Goal: Find contact information: Obtain details needed to contact an individual or organization

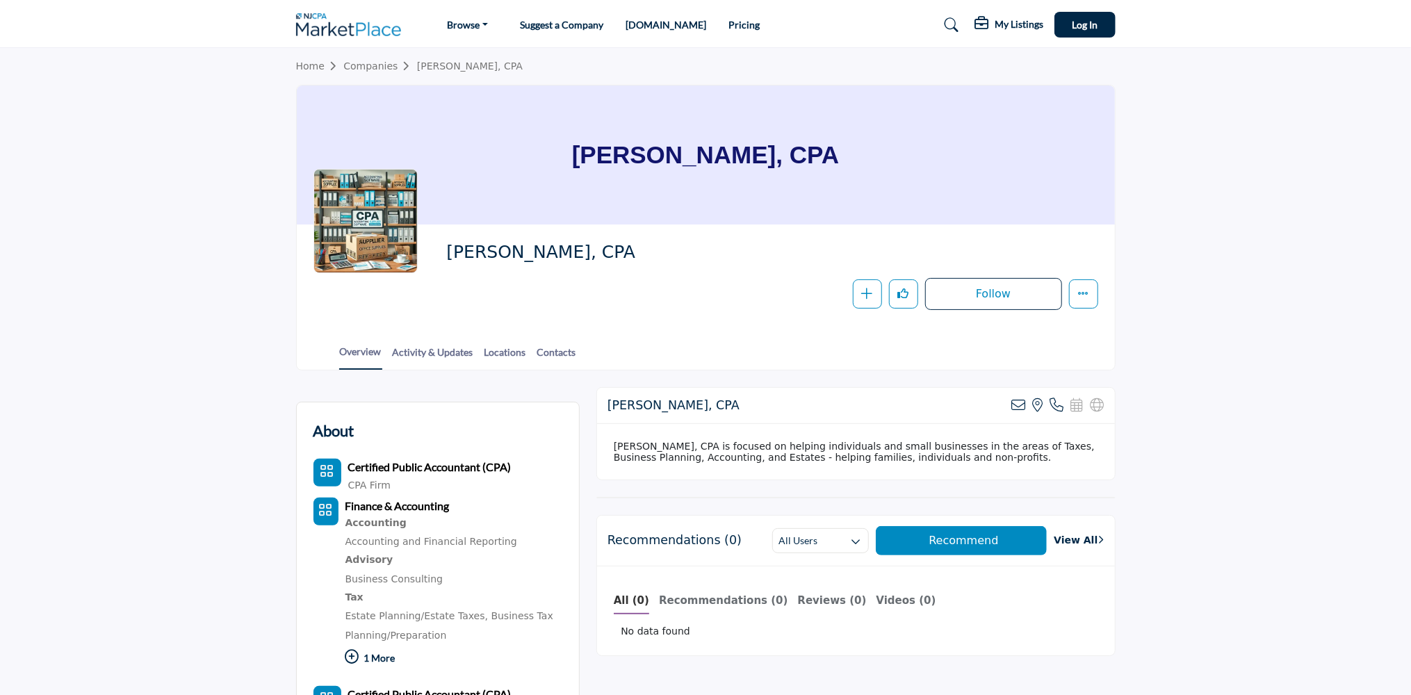
drag, startPoint x: 104, startPoint y: 346, endPoint x: 113, endPoint y: 339, distance: 12.0
click at [108, 345] on section "Home Companies [PERSON_NAME], CPA [PERSON_NAME], CPA [PERSON_NAME], CPA Follow …" at bounding box center [705, 209] width 1411 height 323
click at [1194, 302] on section "Home Companies [PERSON_NAME], CPA [PERSON_NAME], CPA [PERSON_NAME], CPA Follow …" at bounding box center [705, 209] width 1411 height 323
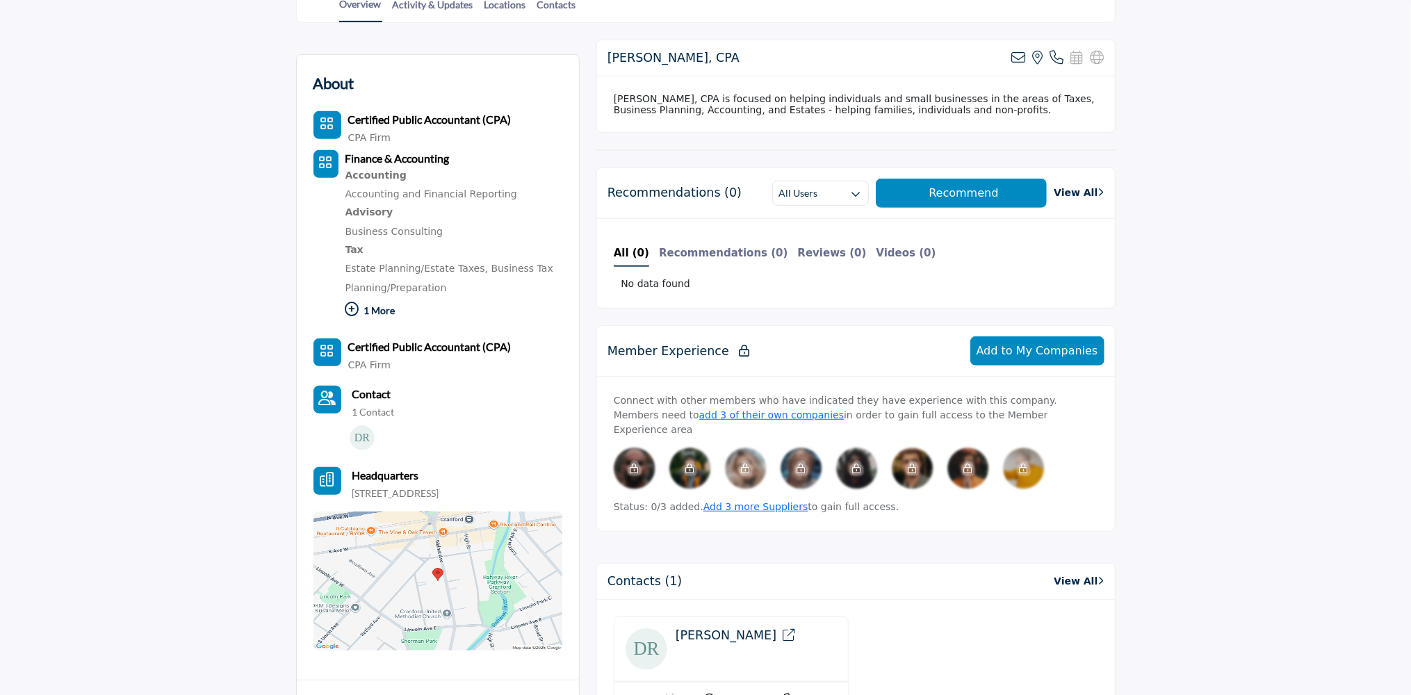
scroll to position [70, 0]
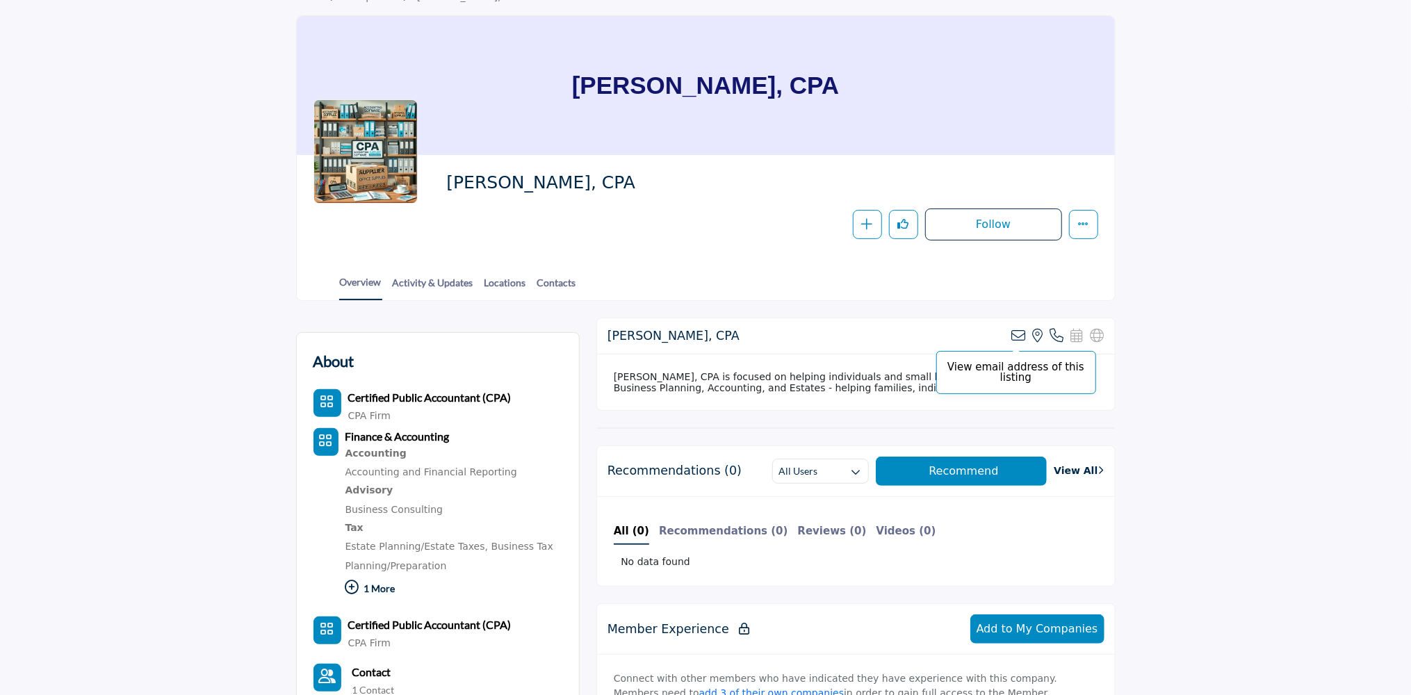
click at [1021, 334] on icon at bounding box center [1019, 336] width 14 height 14
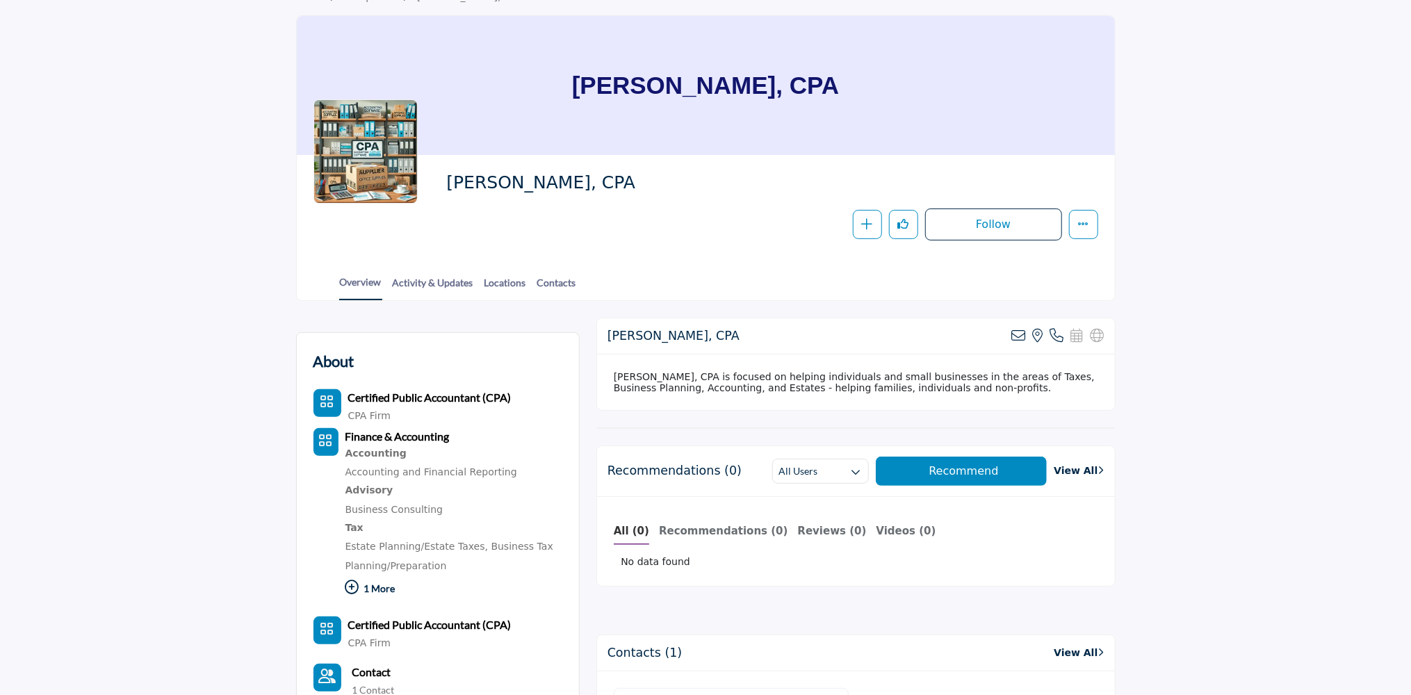
scroll to position [70, 0]
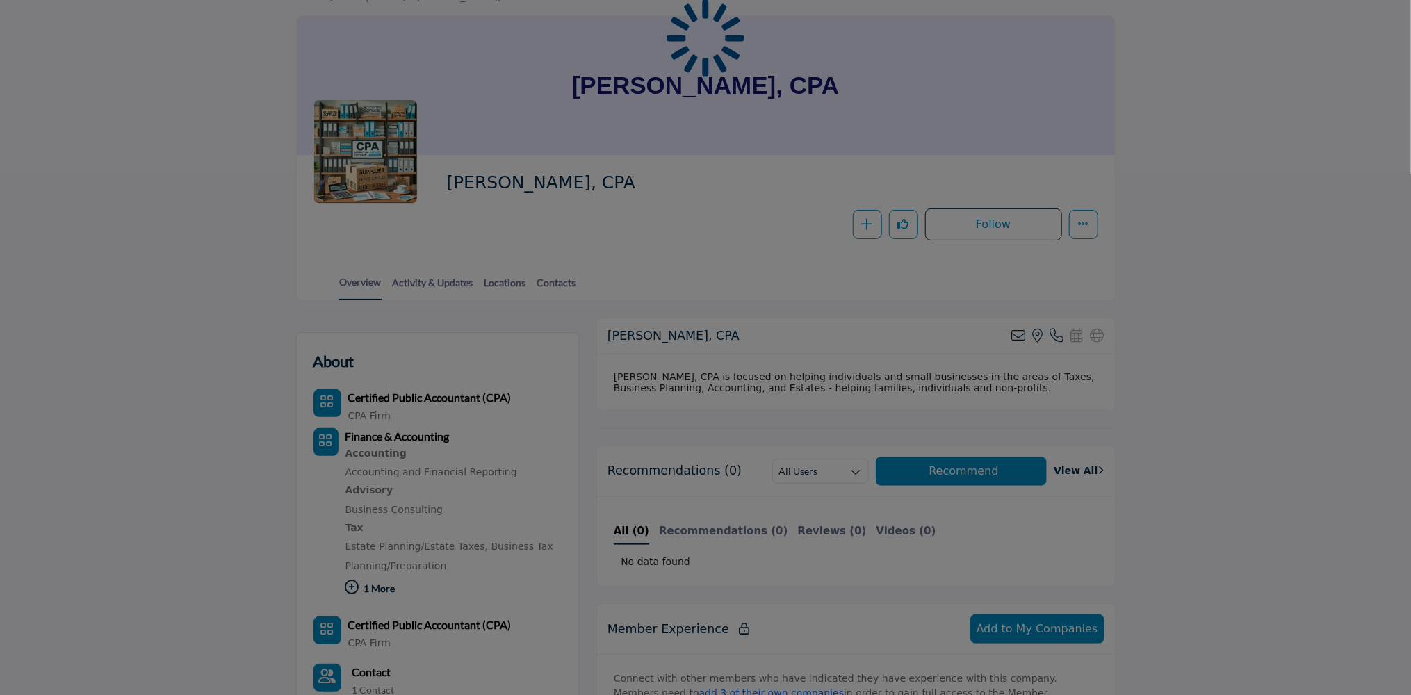
click at [202, 236] on div at bounding box center [705, 347] width 1411 height 695
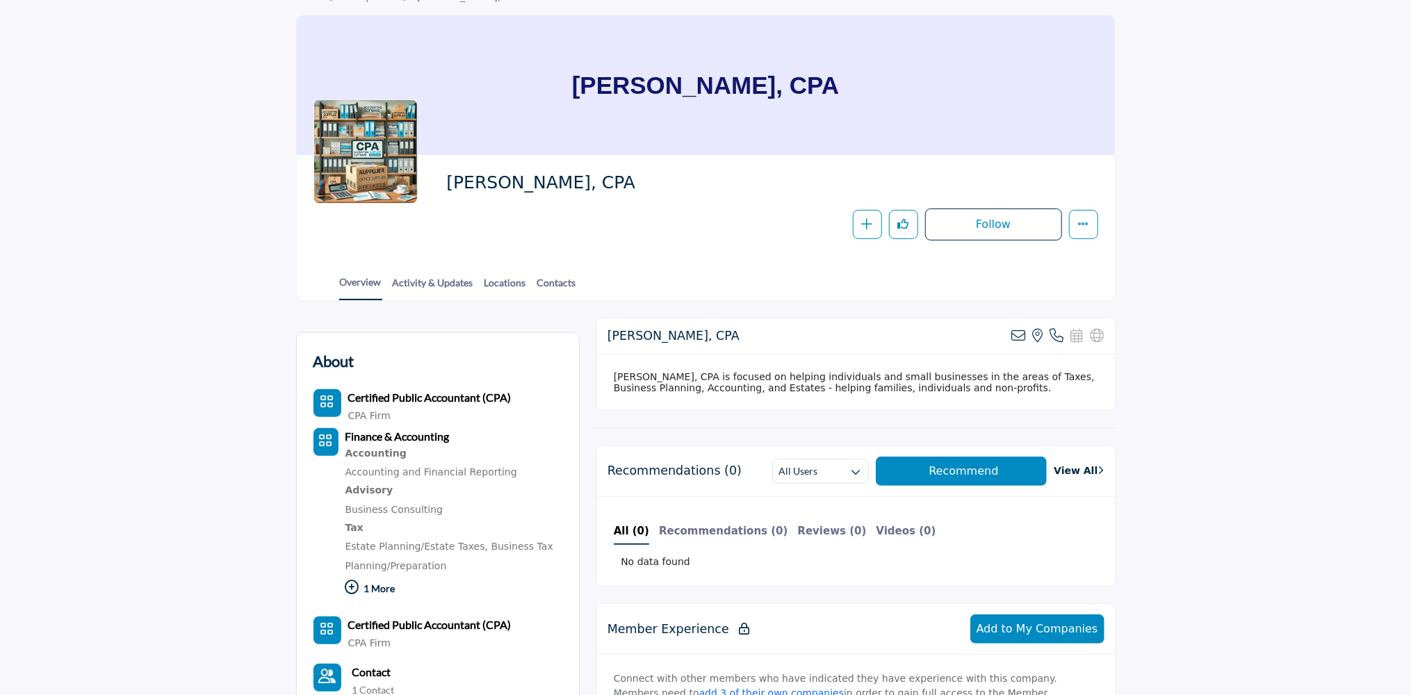
click at [200, 187] on section "Home Companies [PERSON_NAME], CPA [PERSON_NAME], CPA [PERSON_NAME], CPA Follow …" at bounding box center [705, 139] width 1411 height 323
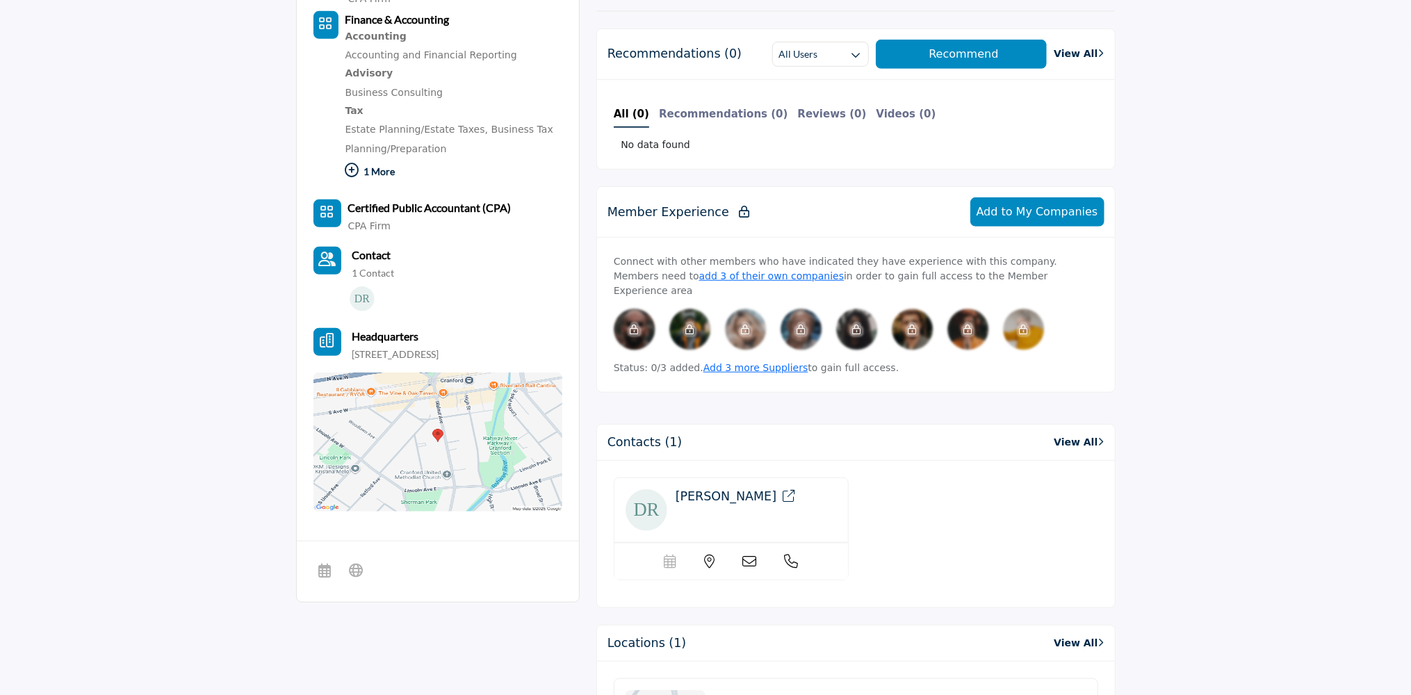
scroll to position [626, 0]
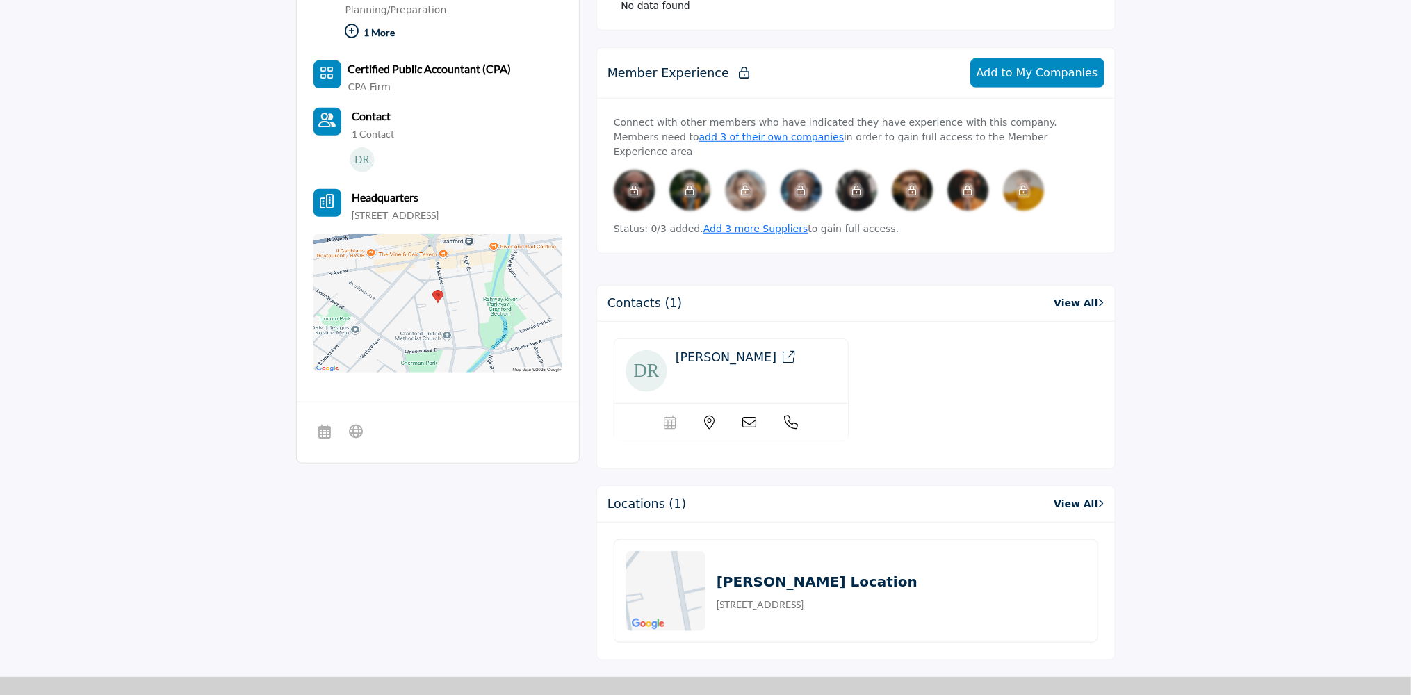
click at [793, 416] on icon at bounding box center [791, 423] width 14 height 14
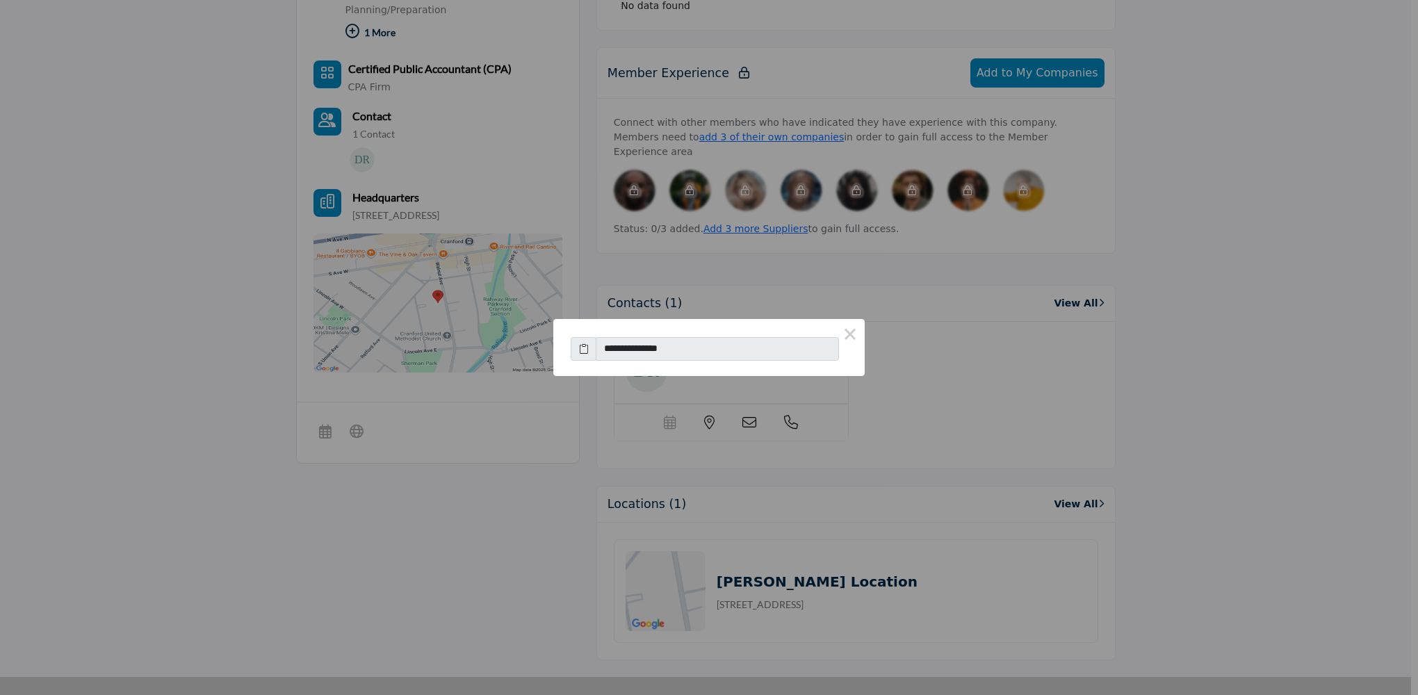
drag, startPoint x: 851, startPoint y: 337, endPoint x: 859, endPoint y: 382, distance: 45.8
click at [851, 337] on button "×" at bounding box center [850, 333] width 29 height 29
